Goal: Navigation & Orientation: Find specific page/section

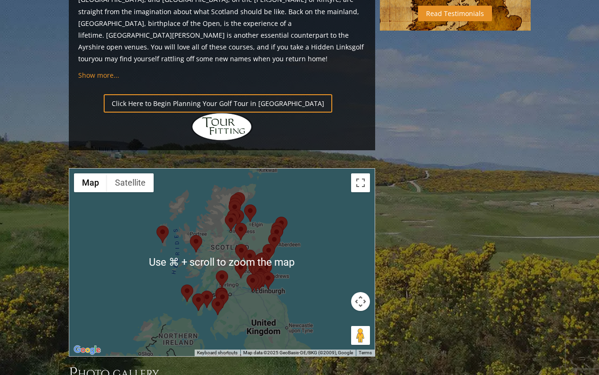
scroll to position [1009, 0]
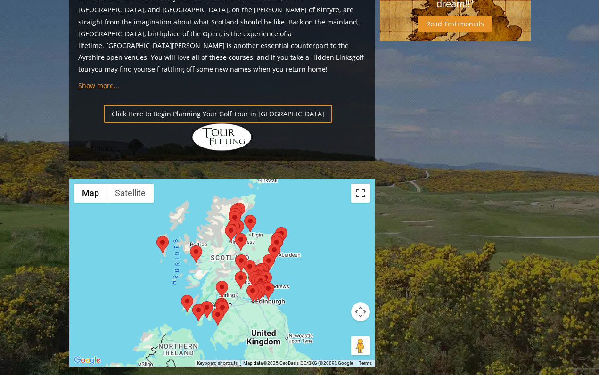
click at [361, 184] on button "Toggle fullscreen view" at bounding box center [360, 193] width 19 height 19
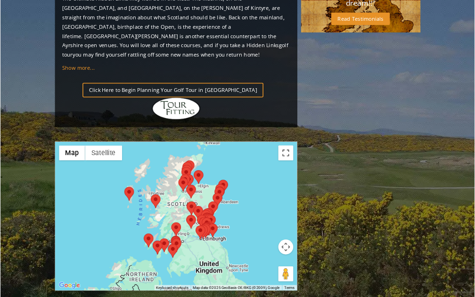
scroll to position [0, 0]
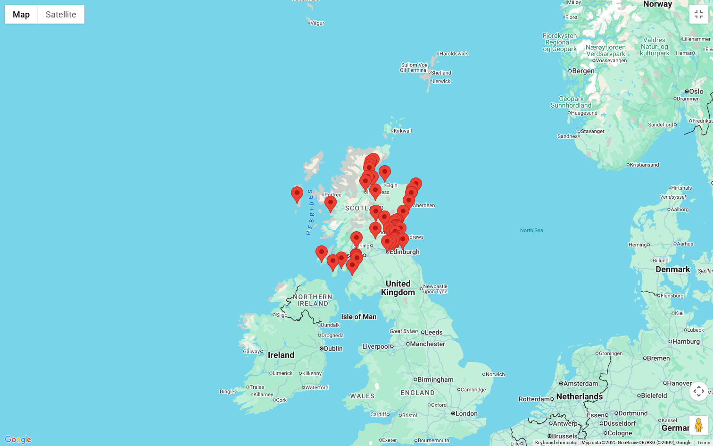
click at [381, 235] on area at bounding box center [381, 235] width 0 height 0
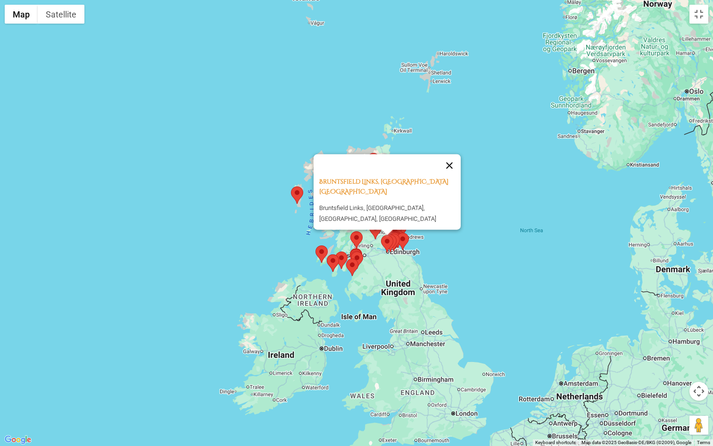
click at [452, 160] on button "Close" at bounding box center [449, 165] width 23 height 23
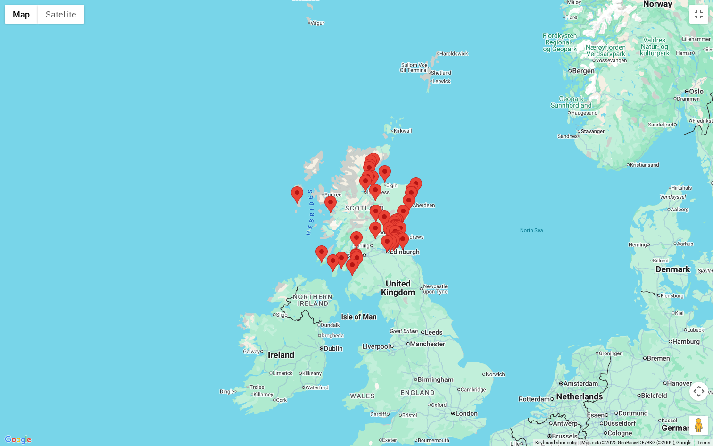
click at [291, 186] on area at bounding box center [291, 186] width 0 height 0
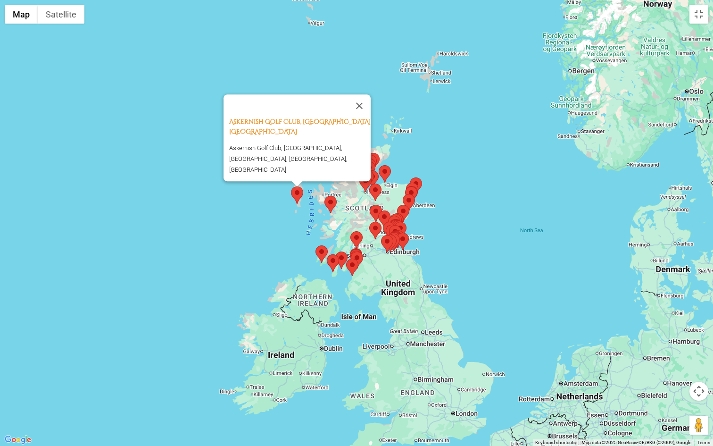
click at [302, 218] on div "Askernish Golf Club, South Uist Scotland Askernish Golf Club, South Uist, Asker…" at bounding box center [356, 223] width 713 height 446
click at [324, 196] on area at bounding box center [324, 196] width 0 height 0
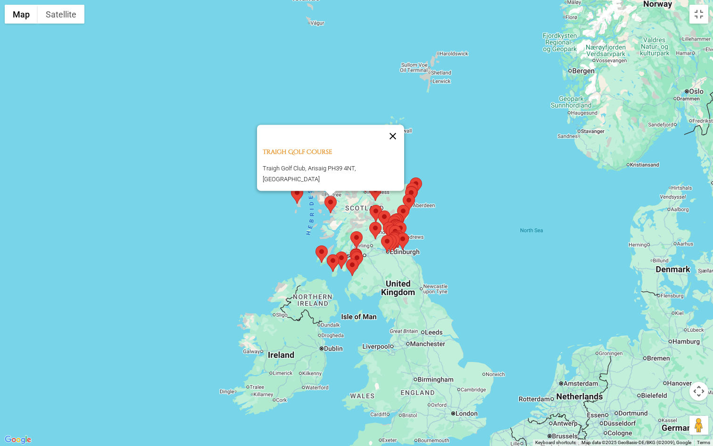
click at [398, 141] on button "Close" at bounding box center [392, 135] width 23 height 23
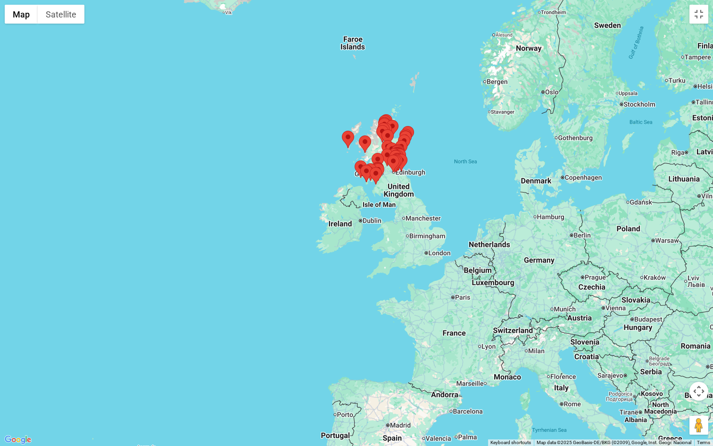
drag, startPoint x: 520, startPoint y: 249, endPoint x: 318, endPoint y: 263, distance: 202.3
click at [318, 263] on div "To navigate, press the arrow keys." at bounding box center [356, 223] width 713 height 446
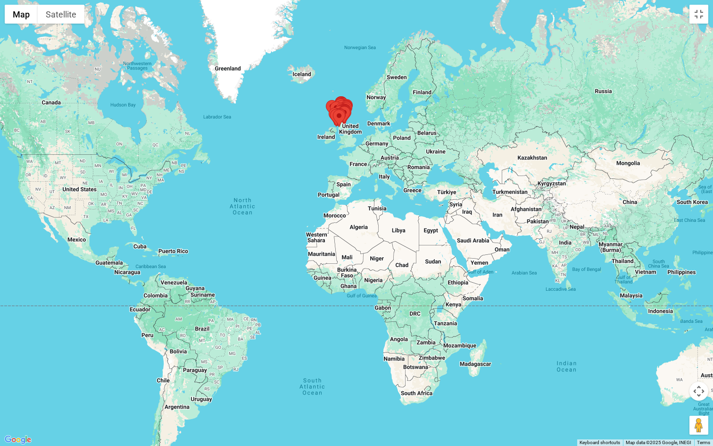
drag, startPoint x: 215, startPoint y: 339, endPoint x: 271, endPoint y: 164, distance: 183.9
click at [271, 164] on div "To navigate, press the arrow keys." at bounding box center [356, 223] width 713 height 446
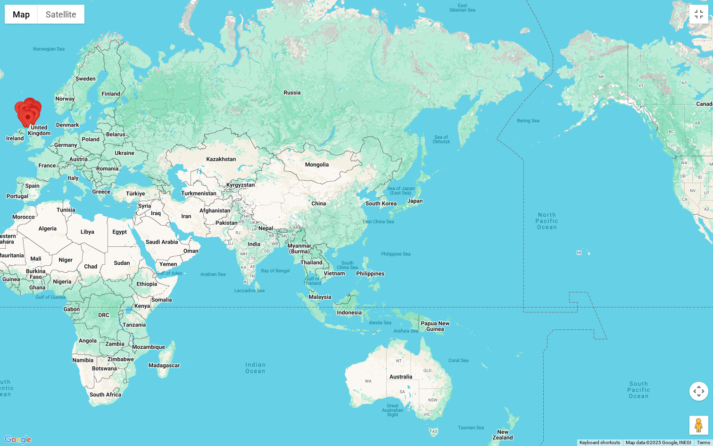
drag, startPoint x: 547, startPoint y: 329, endPoint x: 231, endPoint y: 331, distance: 316.8
click at [231, 331] on div "To navigate, press the arrow keys." at bounding box center [356, 223] width 713 height 446
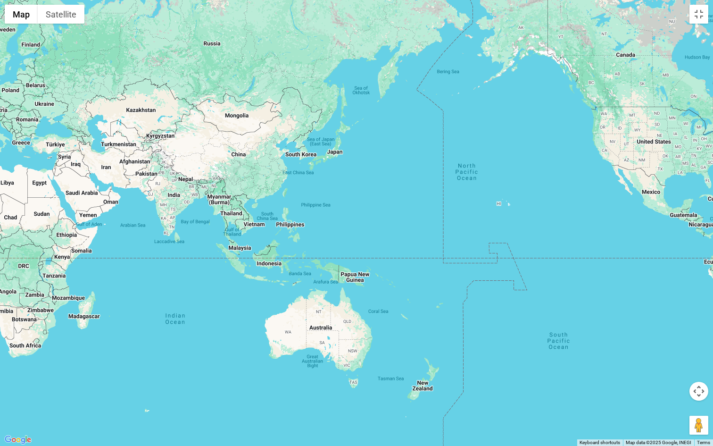
drag, startPoint x: 517, startPoint y: 289, endPoint x: 440, endPoint y: 239, distance: 91.5
click at [440, 239] on div "To navigate, press the arrow keys." at bounding box center [356, 223] width 713 height 446
click at [332, 155] on div "To navigate, press the arrow keys." at bounding box center [356, 223] width 713 height 446
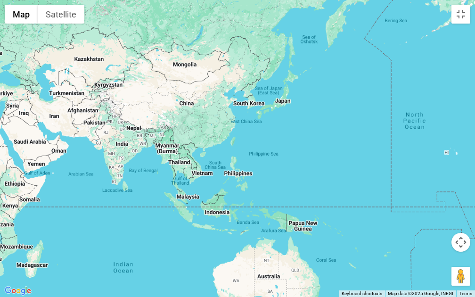
drag, startPoint x: 208, startPoint y: 116, endPoint x: 275, endPoint y: 139, distance: 70.7
click at [275, 139] on div "To navigate, press the arrow keys." at bounding box center [237, 148] width 475 height 297
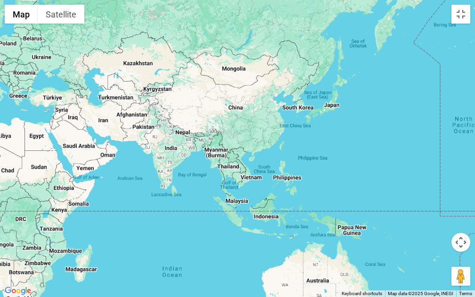
drag, startPoint x: 286, startPoint y: 142, endPoint x: 336, endPoint y: 147, distance: 50.7
click at [336, 147] on div "To navigate, press the arrow keys." at bounding box center [237, 148] width 475 height 297
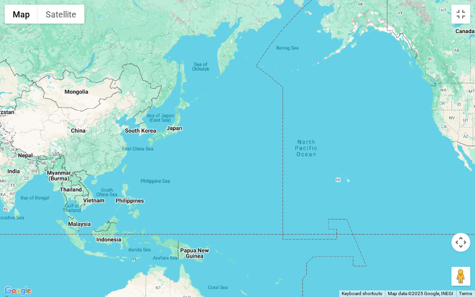
drag, startPoint x: 336, startPoint y: 147, endPoint x: 175, endPoint y: 173, distance: 162.8
click at [175, 173] on div "To navigate, press the arrow keys." at bounding box center [237, 148] width 475 height 297
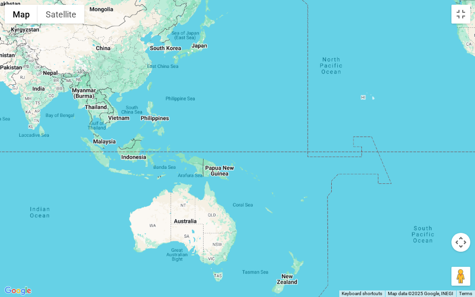
drag, startPoint x: 198, startPoint y: 176, endPoint x: 227, endPoint y: 91, distance: 89.6
click at [227, 91] on div "To navigate, press the arrow keys." at bounding box center [237, 148] width 475 height 297
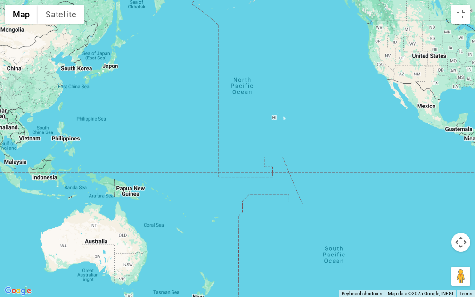
drag, startPoint x: 338, startPoint y: 70, endPoint x: 212, endPoint y: 103, distance: 130.1
click at [213, 102] on div "To navigate, press the arrow keys." at bounding box center [237, 148] width 475 height 297
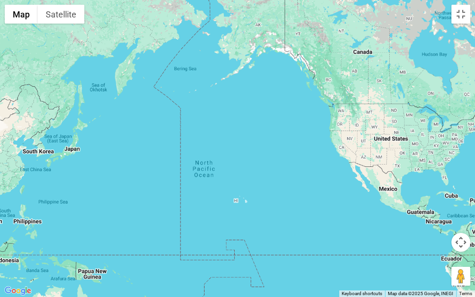
drag, startPoint x: 212, startPoint y: 103, endPoint x: 214, endPoint y: 173, distance: 69.8
click at [214, 173] on div "To navigate, press the arrow keys." at bounding box center [237, 148] width 475 height 297
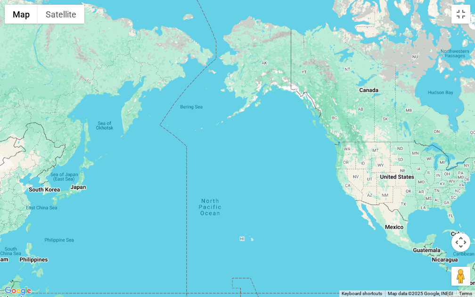
drag, startPoint x: 214, startPoint y: 173, endPoint x: 220, endPoint y: 212, distance: 39.7
click at [220, 212] on div "To navigate, press the arrow keys." at bounding box center [237, 148] width 475 height 297
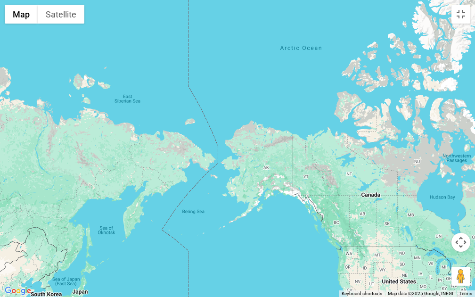
drag, startPoint x: 190, startPoint y: 112, endPoint x: 192, endPoint y: 217, distance: 105.2
click at [192, 217] on div "To navigate, press the arrow keys." at bounding box center [237, 148] width 475 height 297
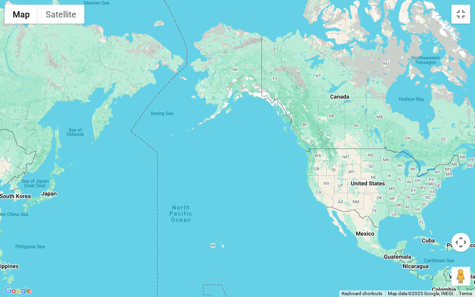
drag, startPoint x: 234, startPoint y: 145, endPoint x: 204, endPoint y: 45, distance: 105.0
click at [204, 45] on div "To navigate, press the arrow keys." at bounding box center [237, 148] width 475 height 297
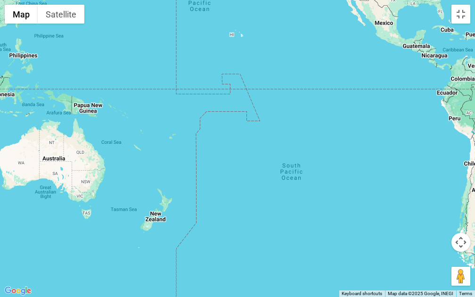
drag, startPoint x: 202, startPoint y: 178, endPoint x: 212, endPoint y: 58, distance: 120.6
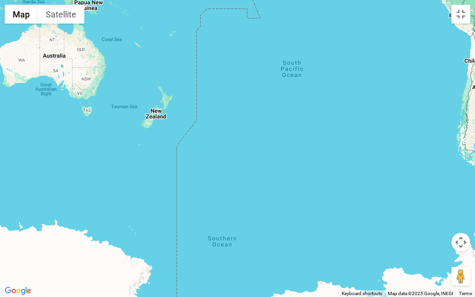
click at [215, 45] on div "To navigate, press the arrow keys." at bounding box center [237, 148] width 475 height 297
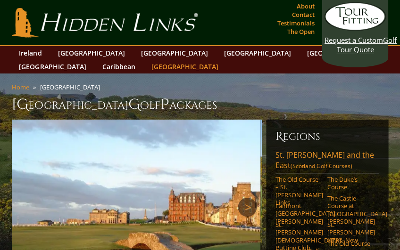
click at [223, 60] on link "[GEOGRAPHIC_DATA]" at bounding box center [184, 67] width 76 height 14
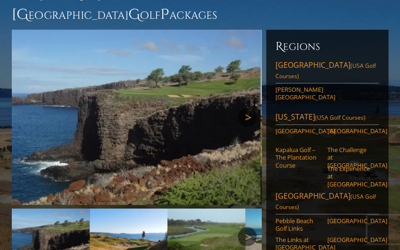
scroll to position [93, 0]
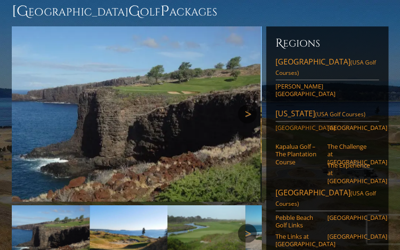
click at [291, 124] on link "[GEOGRAPHIC_DATA]" at bounding box center [298, 128] width 46 height 8
